Goal: Find contact information: Find contact information

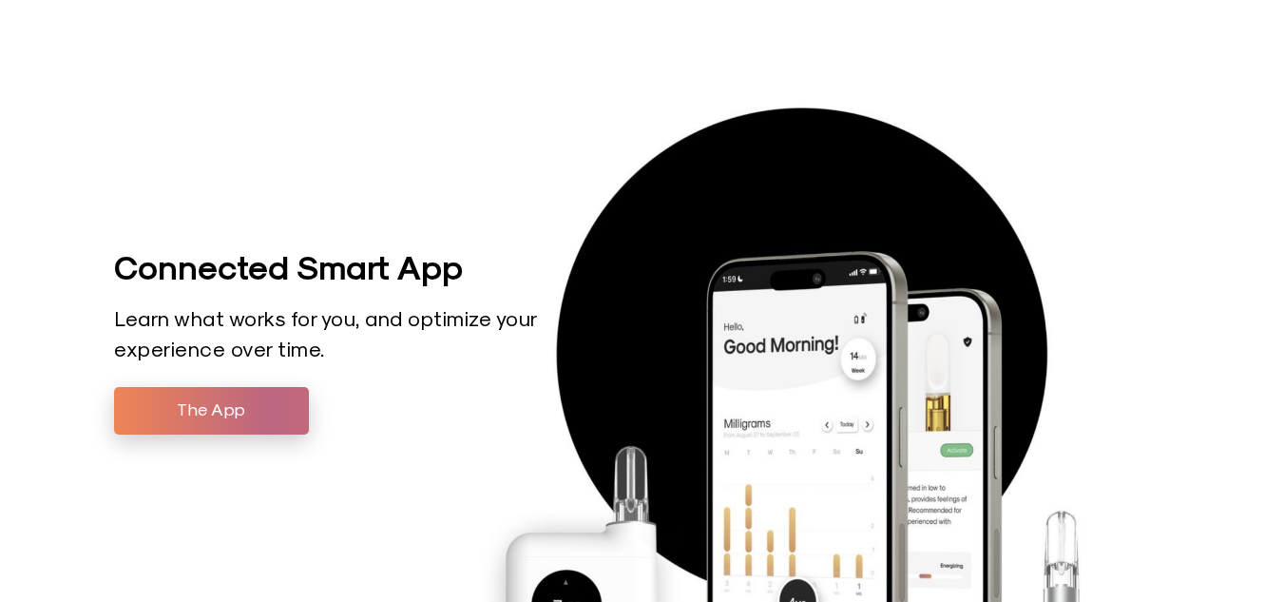
scroll to position [3769, 0]
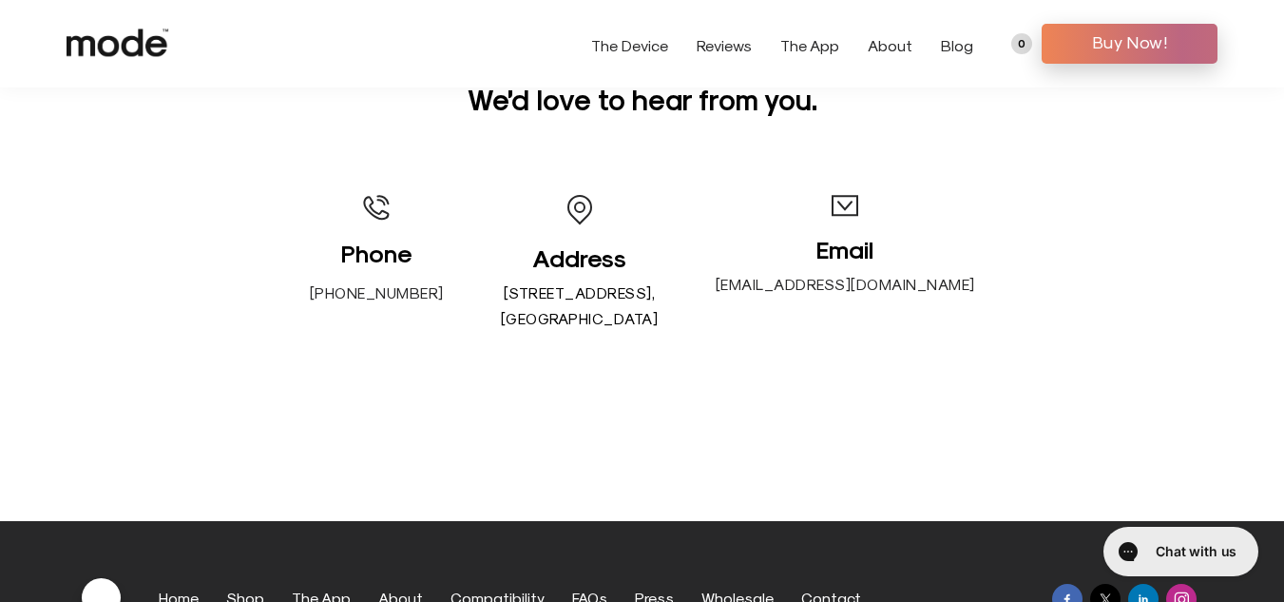
drag, startPoint x: 732, startPoint y: 317, endPoint x: 695, endPoint y: 316, distance: 37.1
click at [659, 316] on p "[STREET_ADDRESS]" at bounding box center [580, 304] width 158 height 51
copy p "94114"
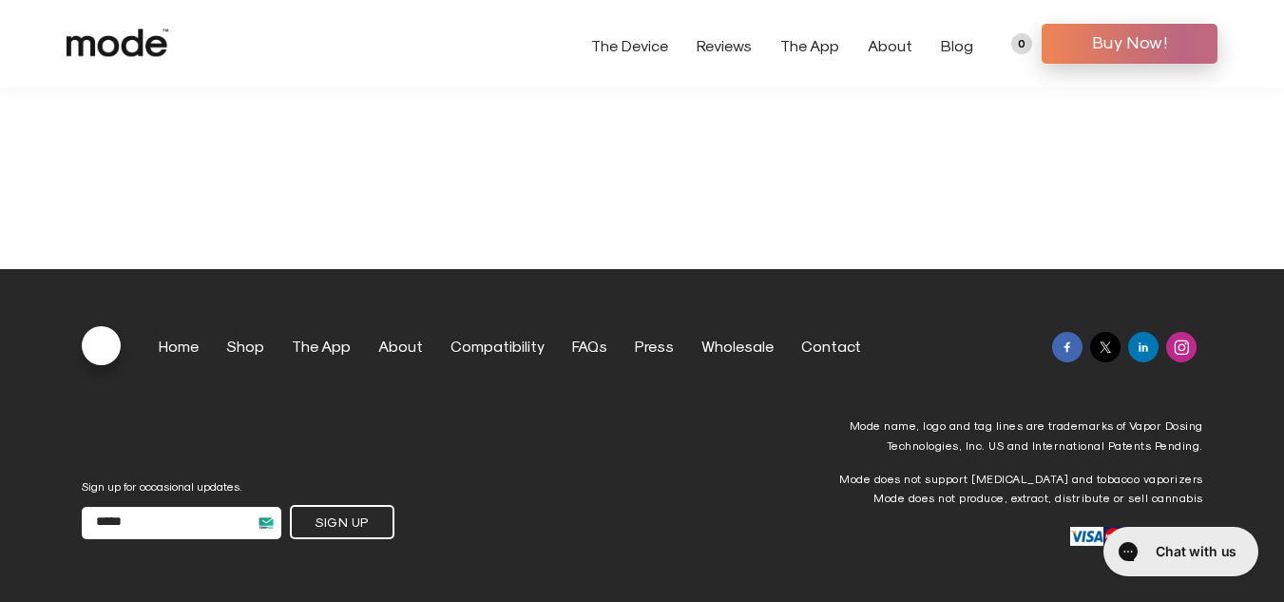
scroll to position [551, 0]
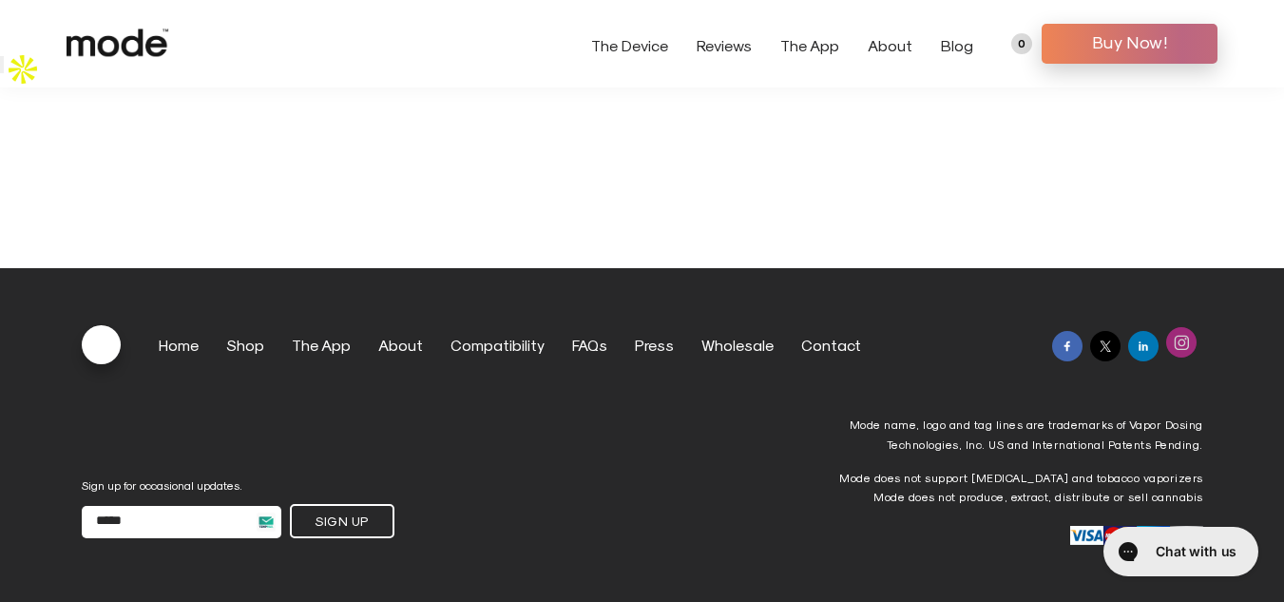
click at [1181, 347] on img at bounding box center [1181, 342] width 15 height 15
